Goal: Task Accomplishment & Management: Use online tool/utility

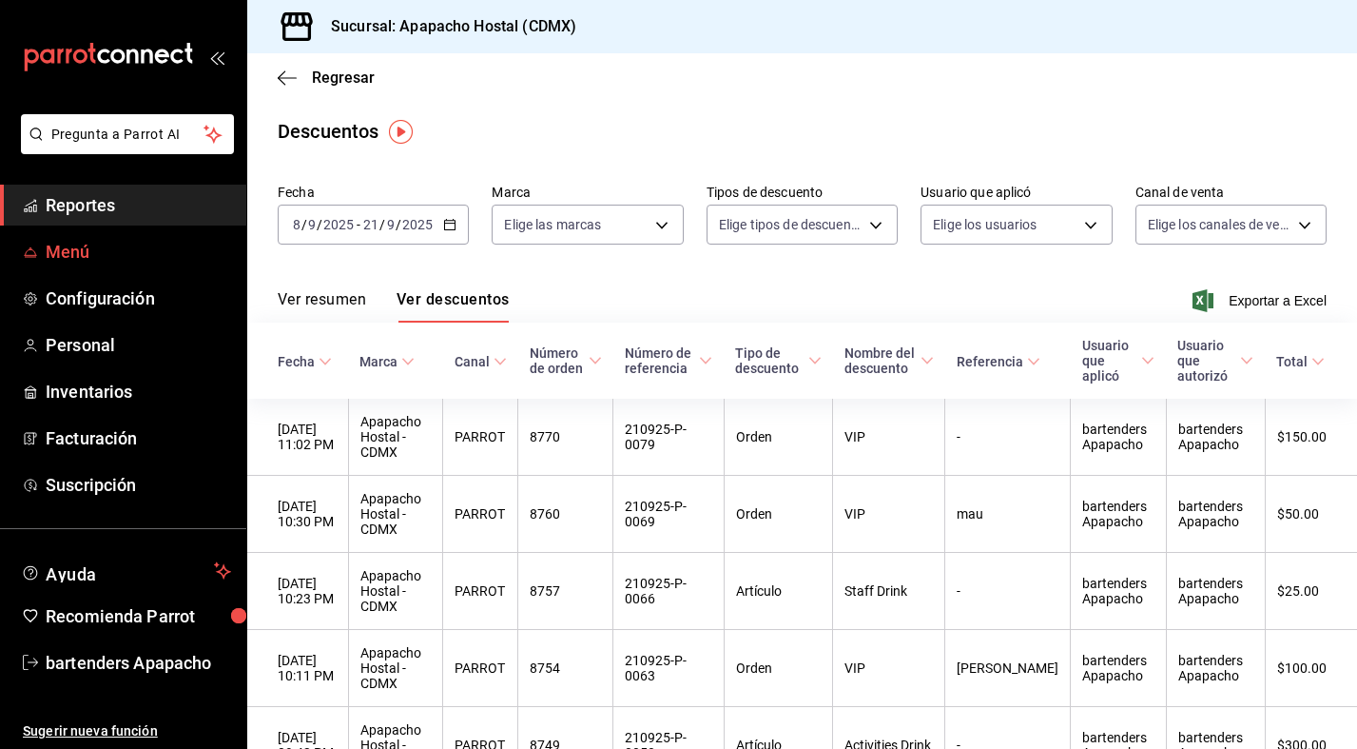
click at [60, 249] on span "Menú" at bounding box center [138, 252] width 185 height 26
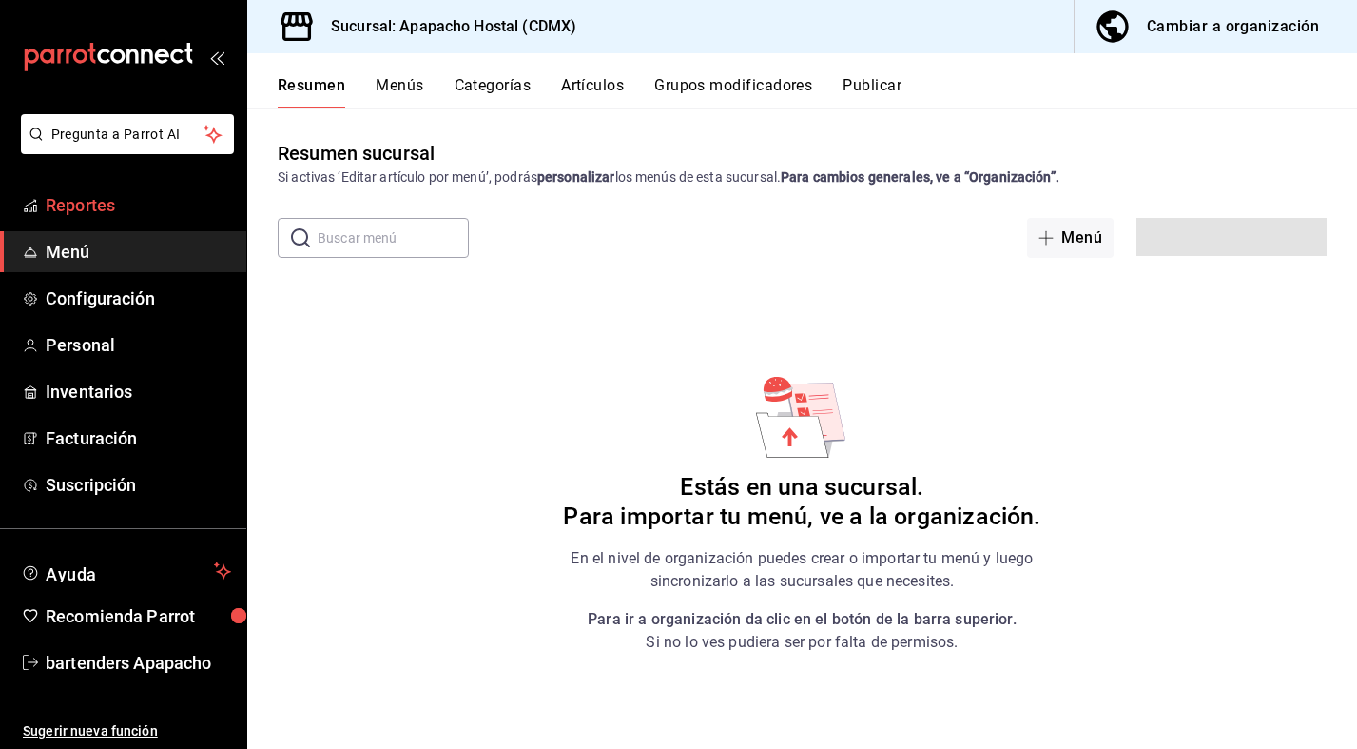
click at [101, 214] on span "Reportes" at bounding box center [138, 205] width 185 height 26
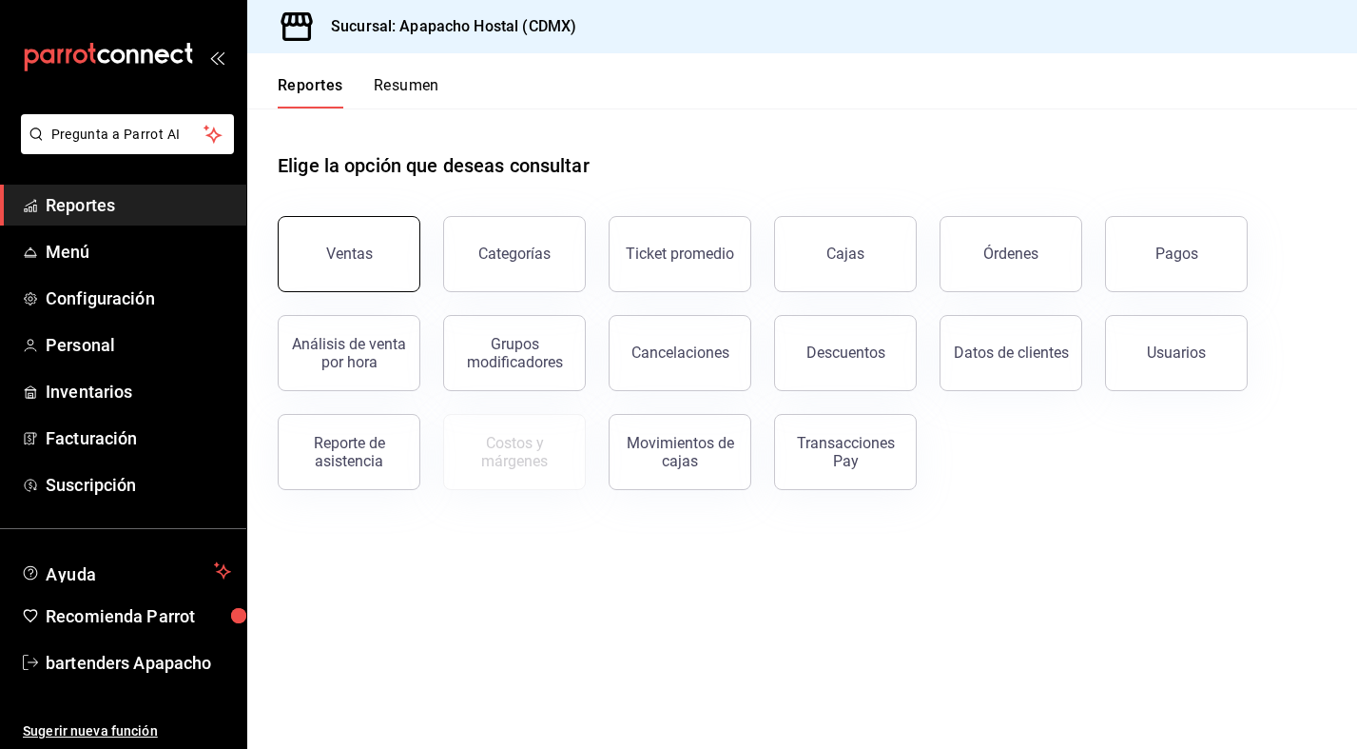
click at [322, 258] on button "Ventas" at bounding box center [349, 254] width 143 height 76
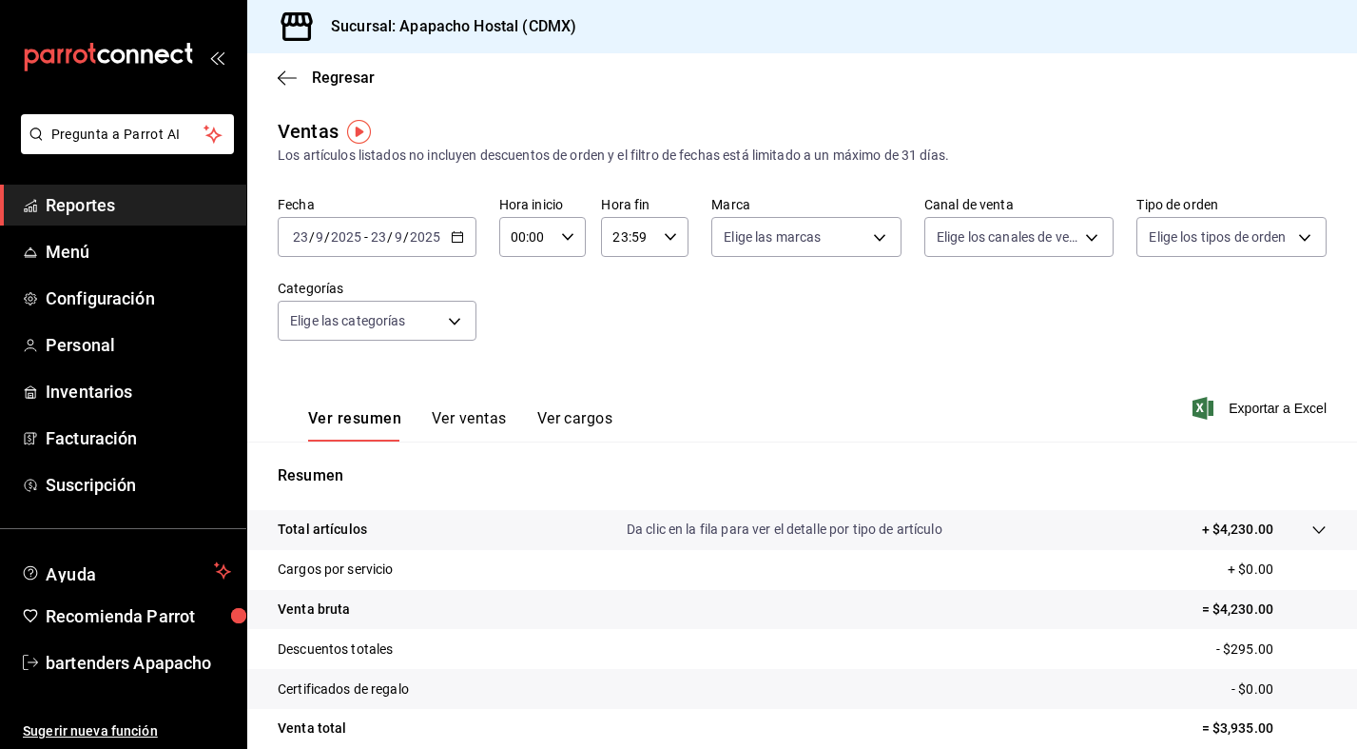
click at [394, 238] on input "9" at bounding box center [399, 236] width 10 height 15
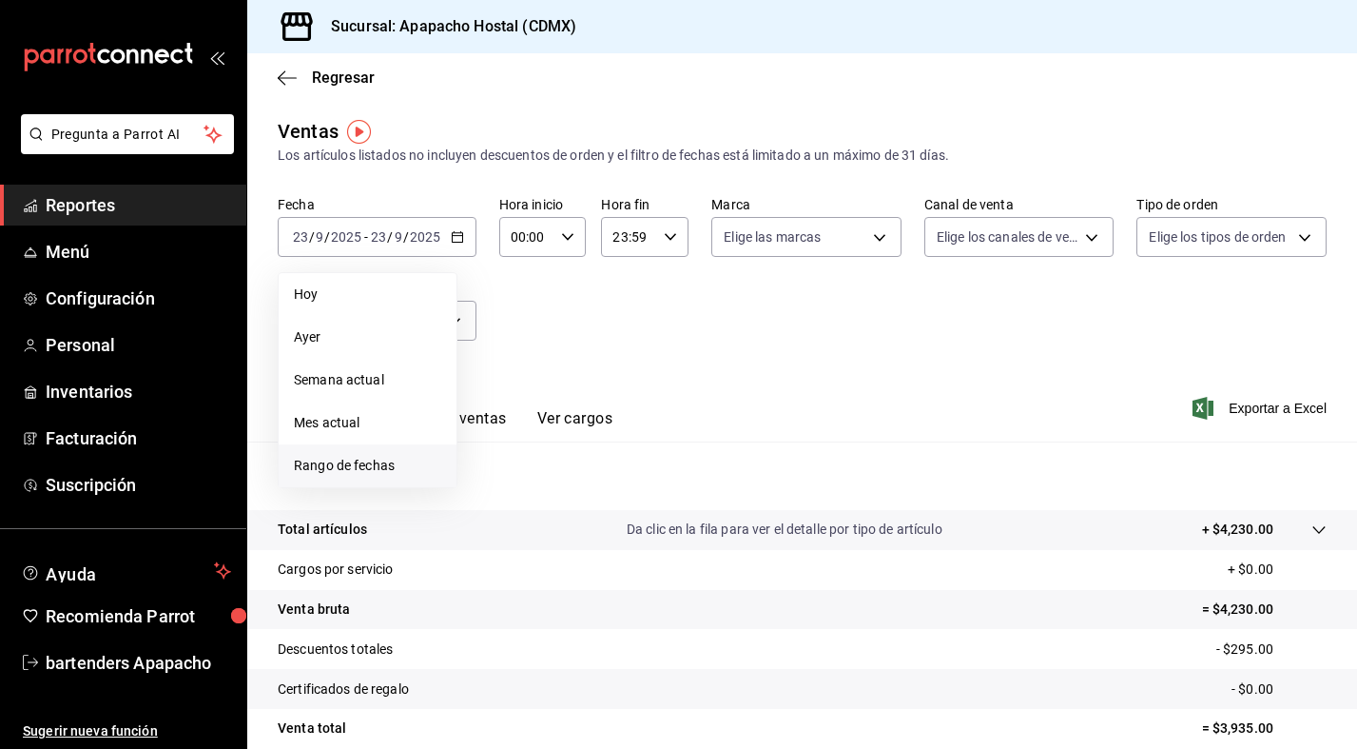
click at [368, 457] on span "Rango de fechas" at bounding box center [367, 466] width 147 height 20
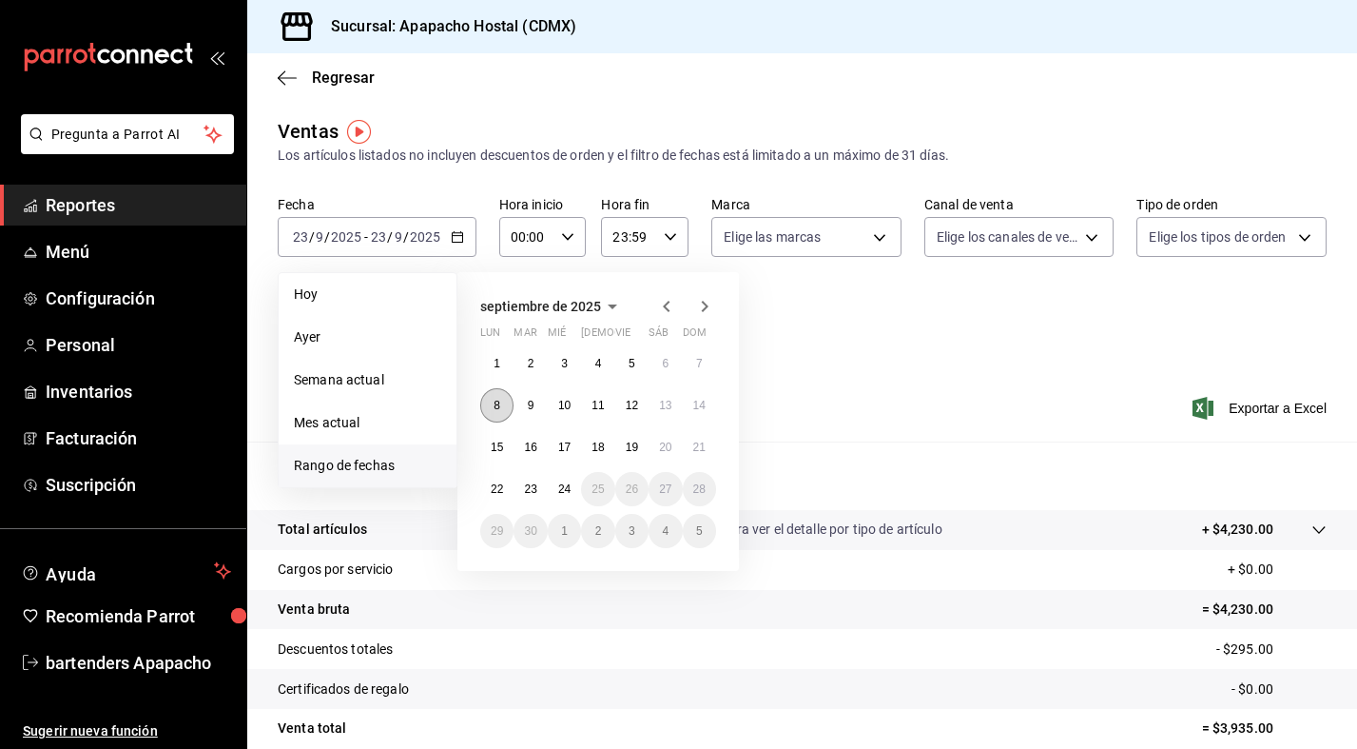
click at [498, 402] on abbr "8" at bounding box center [497, 405] width 7 height 13
click at [702, 451] on abbr "21" at bounding box center [699, 446] width 12 height 13
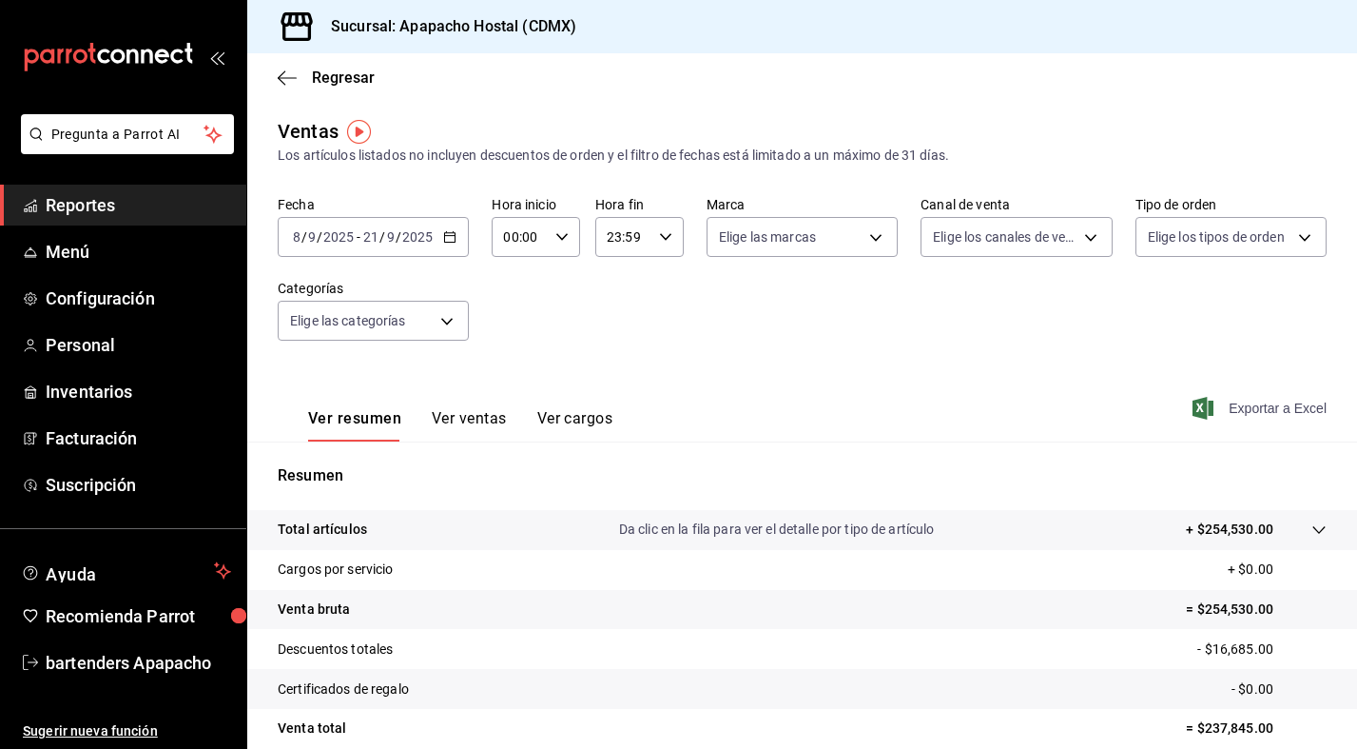
click at [1247, 410] on span "Exportar a Excel" at bounding box center [1262, 408] width 130 height 23
